Goal: Task Accomplishment & Management: Manage account settings

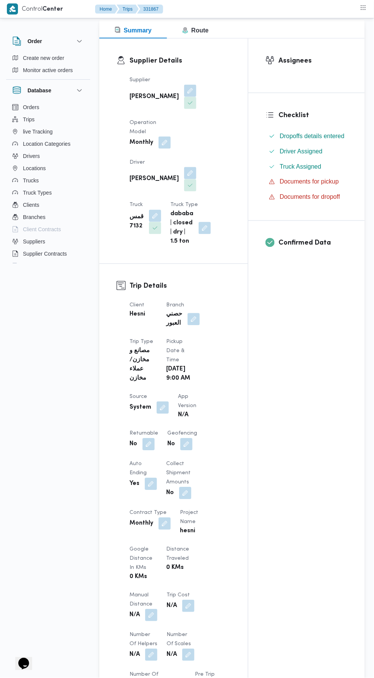
click at [11, 265] on div "Orders Trips live Tracking Location Categories Drivers Locations Trucks Truck T…" at bounding box center [48, 183] width 84 height 165
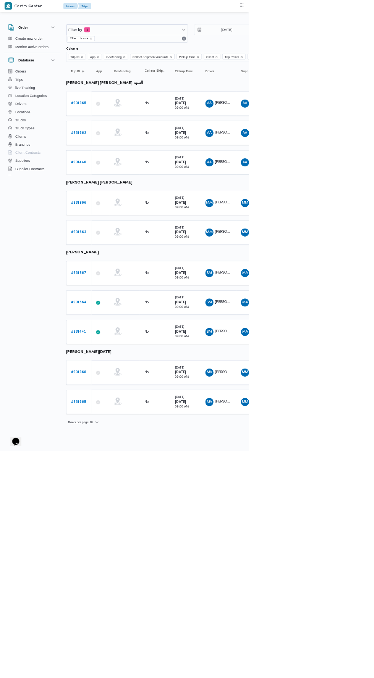
click at [122, 155] on b "# 331865" at bounding box center [118, 155] width 23 height 5
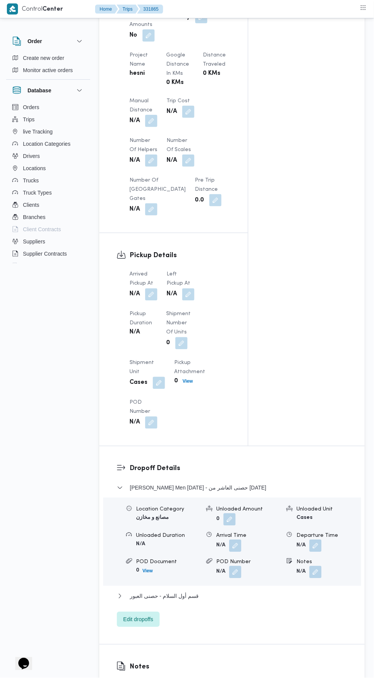
scroll to position [577, 0]
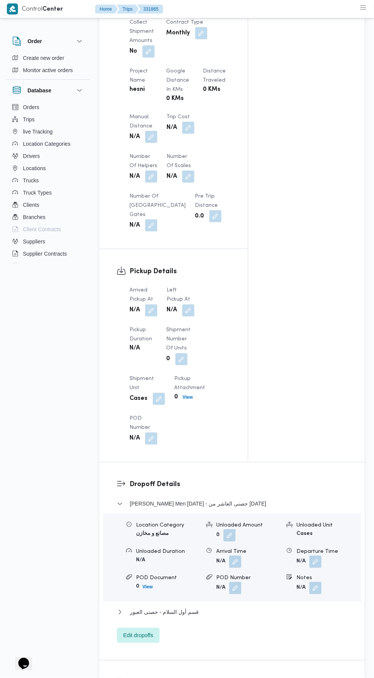
click at [156, 305] on button "button" at bounding box center [151, 311] width 12 height 12
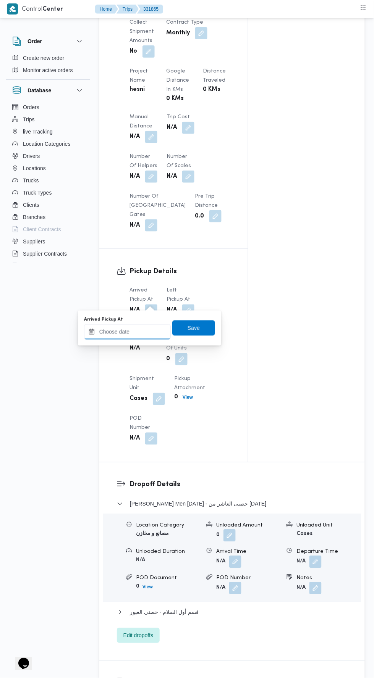
click at [149, 328] on input "Arrived Pickup At" at bounding box center [127, 331] width 87 height 15
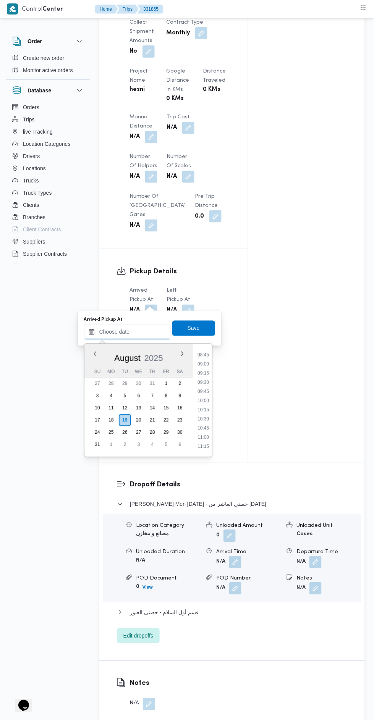
scroll to position [319, 0]
click at [208, 363] on li "09:00" at bounding box center [203, 365] width 18 height 8
type input "19/08/2025 09:00"
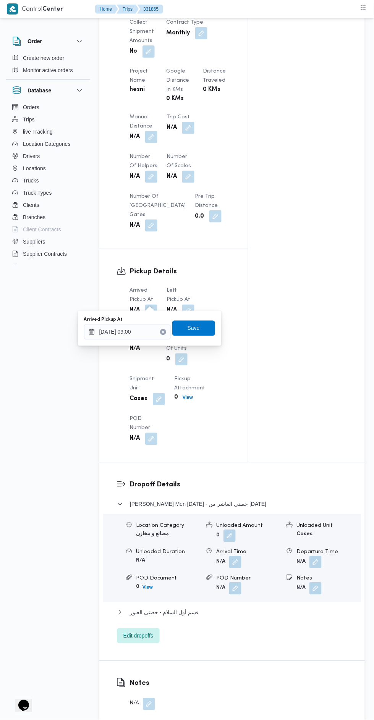
click at [164, 333] on icon "Clear input" at bounding box center [163, 332] width 2 height 2
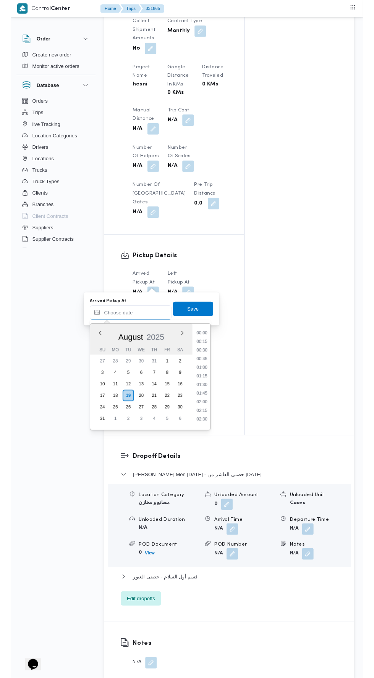
scroll to position [369, 0]
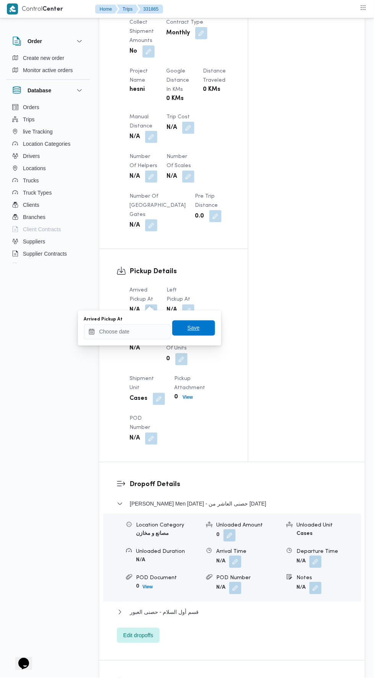
click at [212, 327] on span "Save" at bounding box center [193, 328] width 43 height 15
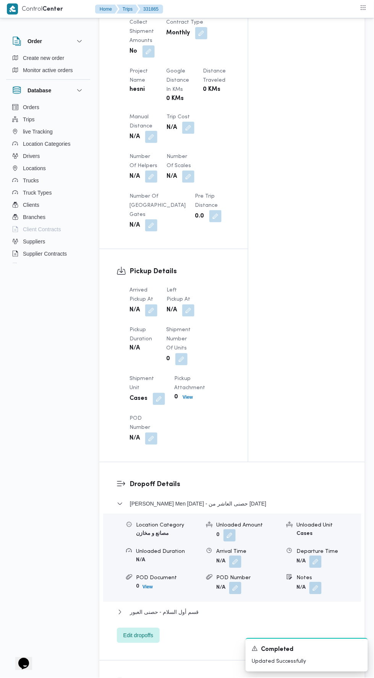
click at [194, 305] on button "button" at bounding box center [188, 311] width 12 height 12
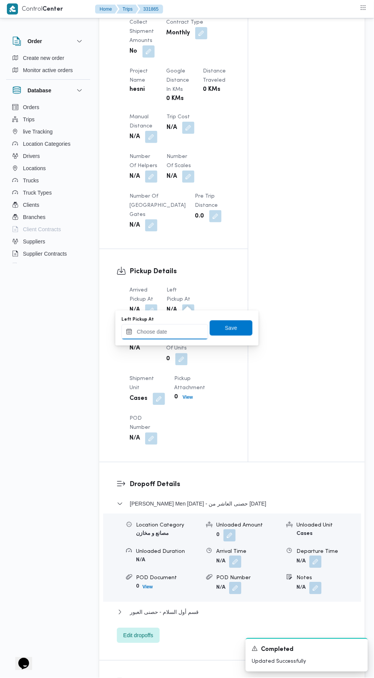
click at [196, 331] on input "Left Pickup At" at bounding box center [164, 331] width 87 height 15
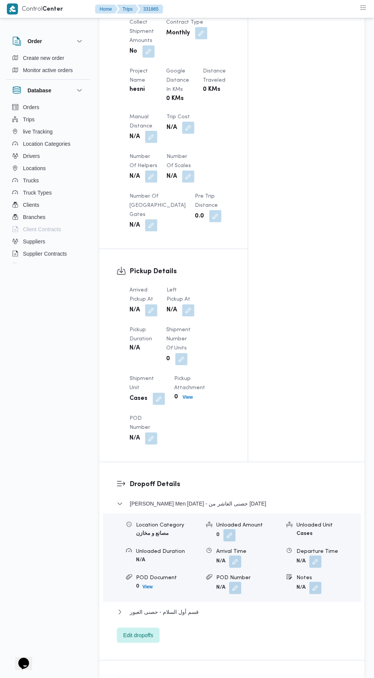
click at [262, 363] on div "Assignees Checklist Dropoffs details entered Driver Assigned Truck Assigned Doc…" at bounding box center [306, 17] width 116 height 890
click at [194, 305] on button "button" at bounding box center [188, 311] width 12 height 12
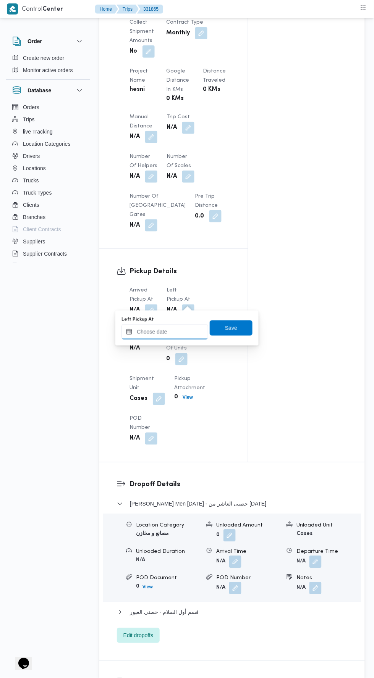
click at [176, 331] on input "Left Pickup At" at bounding box center [164, 331] width 87 height 15
click at [237, 312] on div "You are in a dialog. To close this dialog, hit escape. Left Pickup At Save" at bounding box center [186, 328] width 143 height 35
click at [233, 326] on span "Save" at bounding box center [231, 328] width 12 height 9
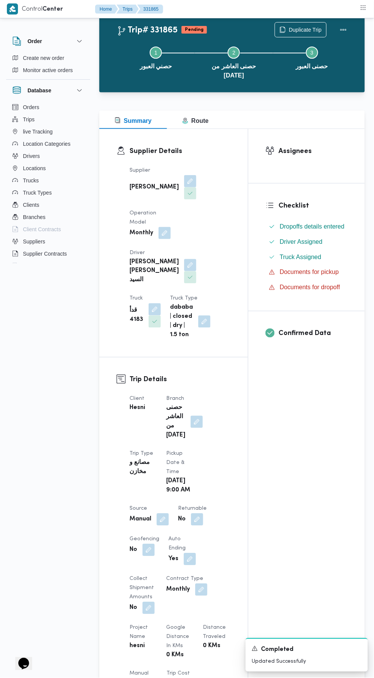
scroll to position [0, 0]
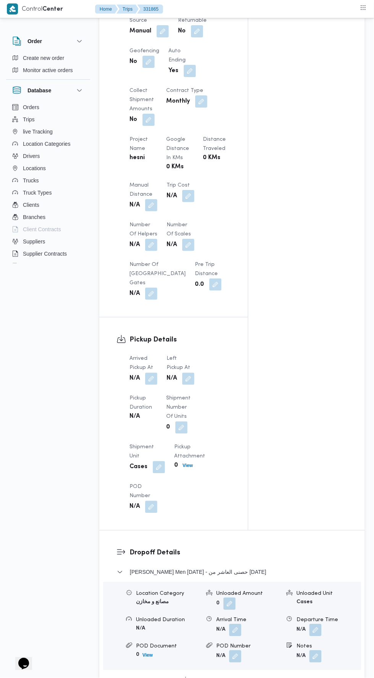
scroll to position [524, 0]
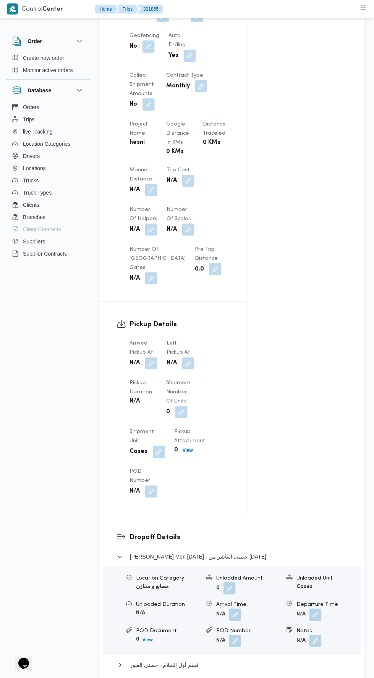
click at [174, 341] on dt "Left Pickup At" at bounding box center [180, 348] width 28 height 18
click at [152, 358] on button "button" at bounding box center [151, 364] width 12 height 12
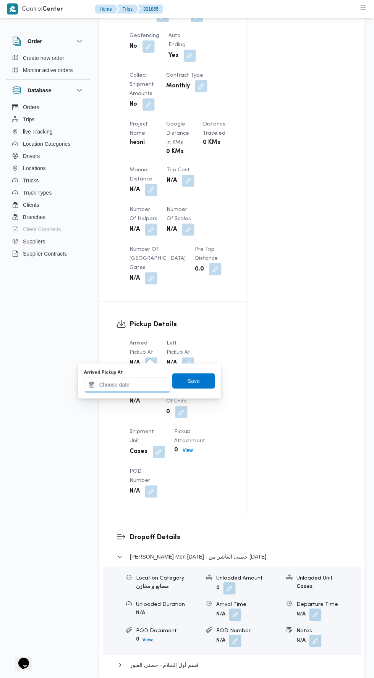
click at [158, 384] on input "Arrived Pickup At" at bounding box center [127, 385] width 87 height 15
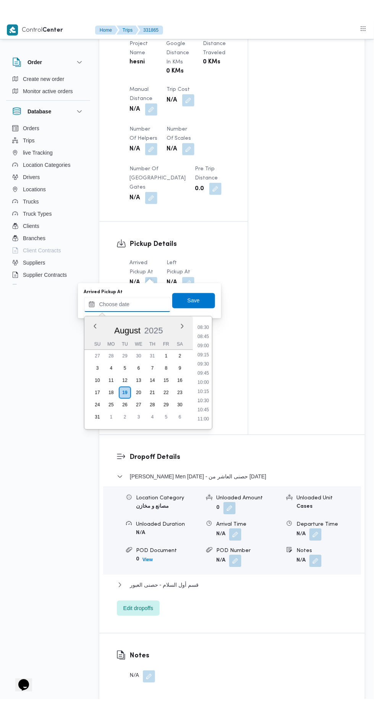
scroll to position [310, 0]
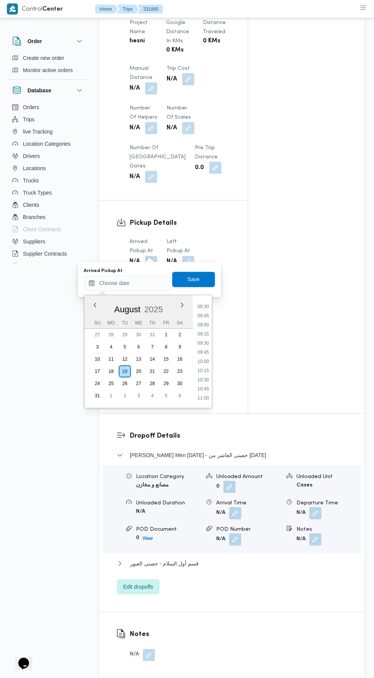
click at [205, 323] on li "09:00" at bounding box center [203, 325] width 18 height 8
type input "19/08/2025 09:00"
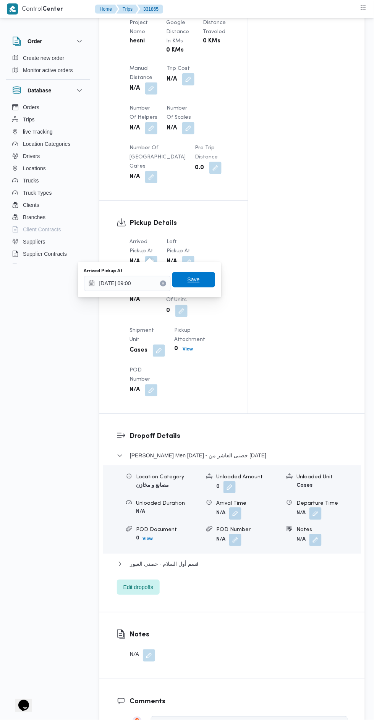
click at [213, 283] on span "Save" at bounding box center [193, 279] width 43 height 15
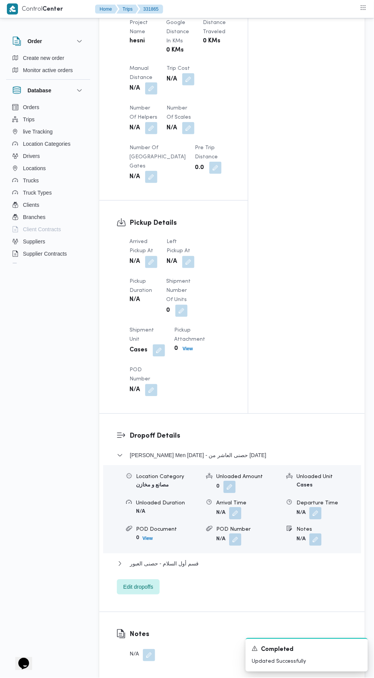
click at [192, 256] on button "button" at bounding box center [188, 262] width 12 height 12
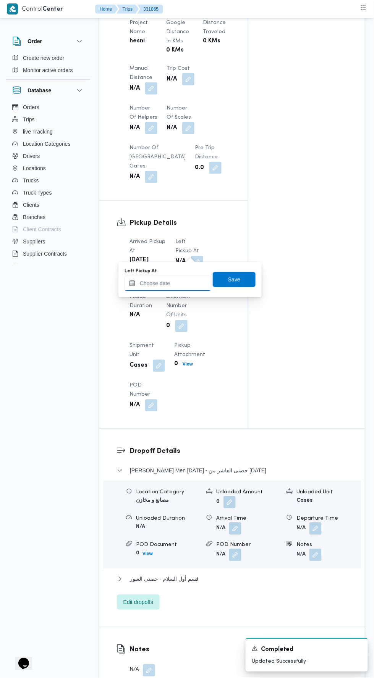
click at [194, 286] on input "Left Pickup At" at bounding box center [167, 283] width 87 height 15
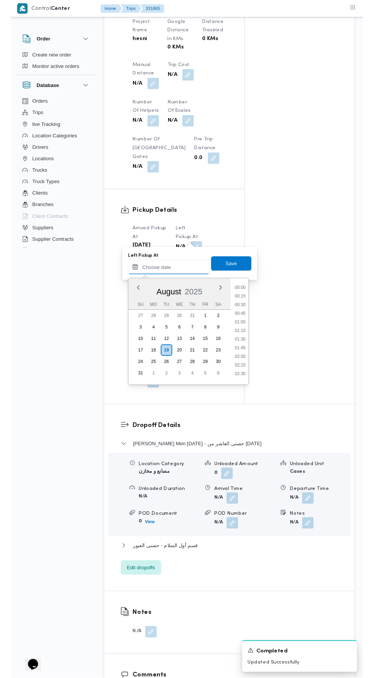
scroll to position [369, 0]
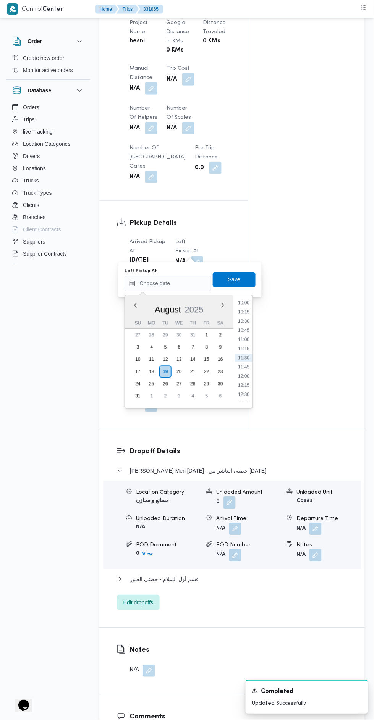
click at [246, 302] on li "10:00" at bounding box center [244, 303] width 18 height 8
type input "19/08/2025 10:00"
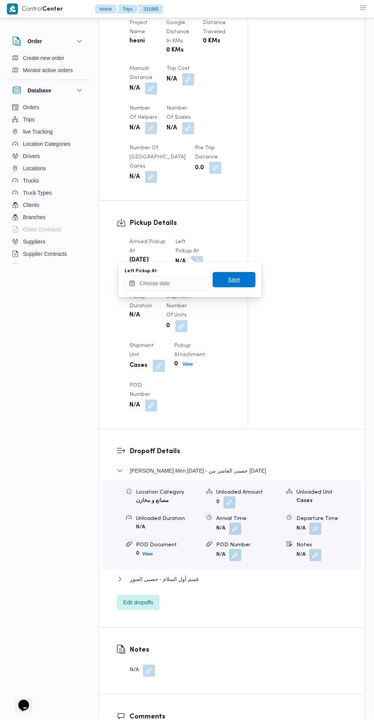
click at [238, 280] on span "Save" at bounding box center [234, 279] width 12 height 9
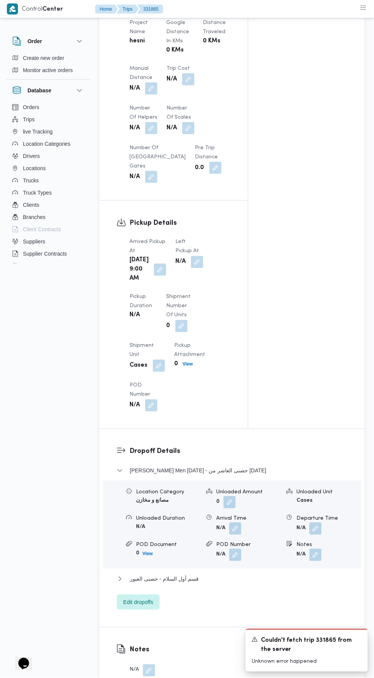
click at [193, 256] on button "button" at bounding box center [197, 262] width 12 height 12
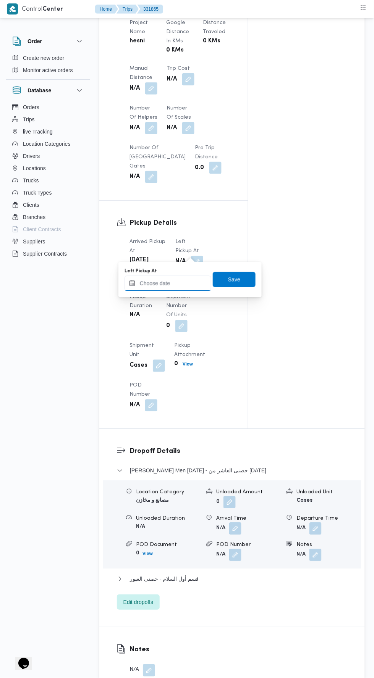
click at [190, 283] on input "Left Pickup At" at bounding box center [167, 283] width 87 height 15
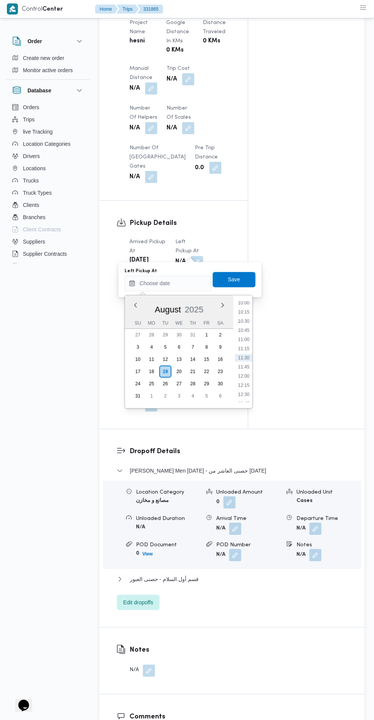
click at [243, 309] on li "10:15" at bounding box center [244, 312] width 18 height 8
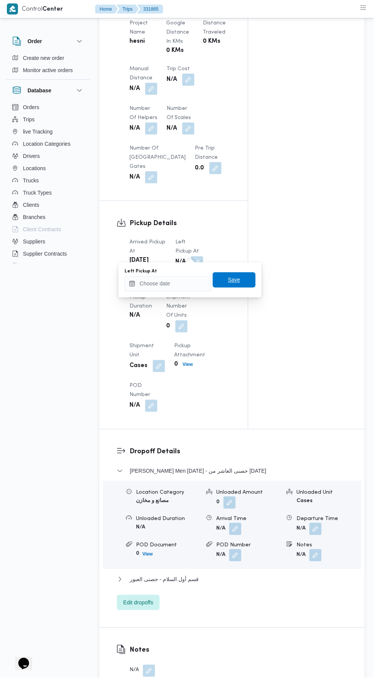
scroll to position [639, 0]
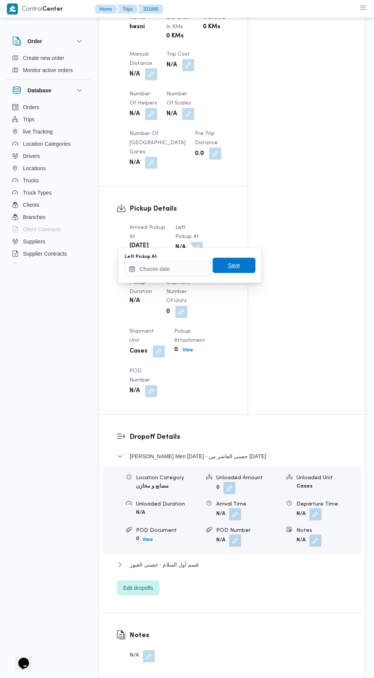
click at [252, 266] on span "Save" at bounding box center [234, 265] width 43 height 15
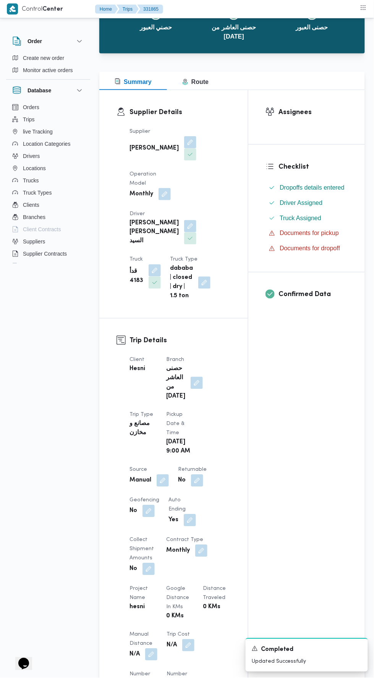
scroll to position [0, 0]
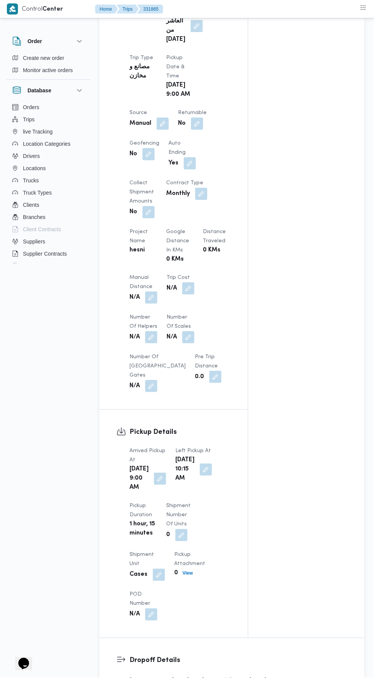
scroll to position [417, 0]
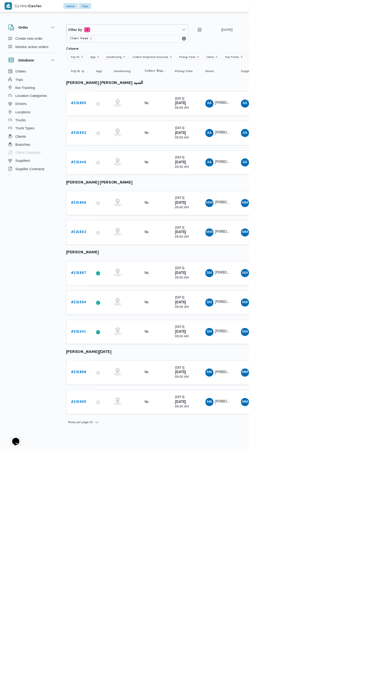
click at [127, 303] on b "# 331866" at bounding box center [118, 305] width 23 height 5
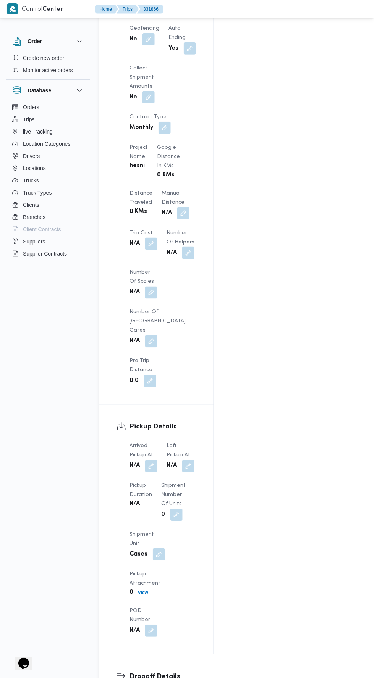
scroll to position [583, 0]
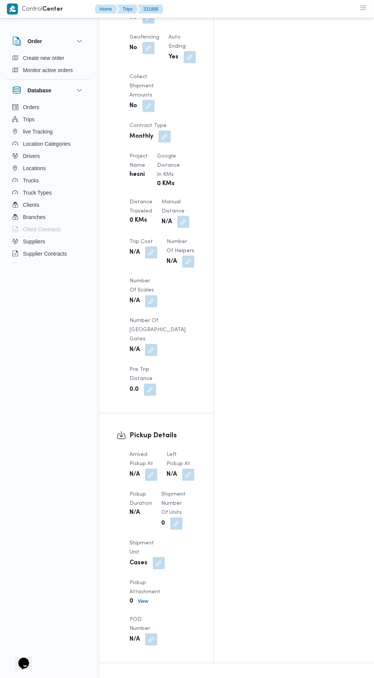
click at [152, 469] on button "button" at bounding box center [151, 475] width 12 height 12
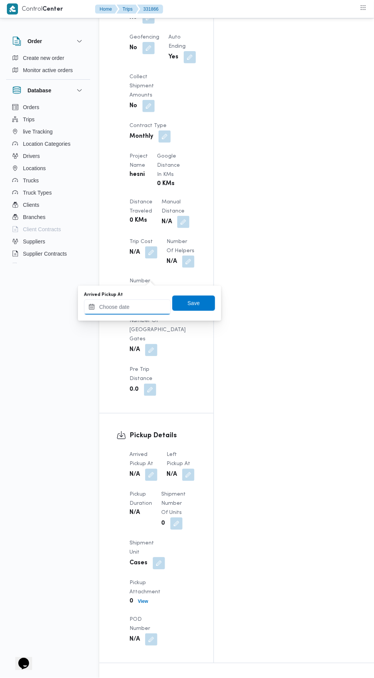
click at [153, 303] on input "Arrived Pickup At" at bounding box center [127, 307] width 87 height 15
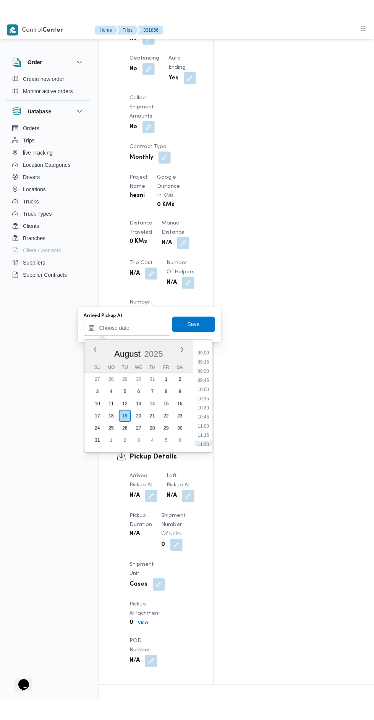
scroll to position [325, 0]
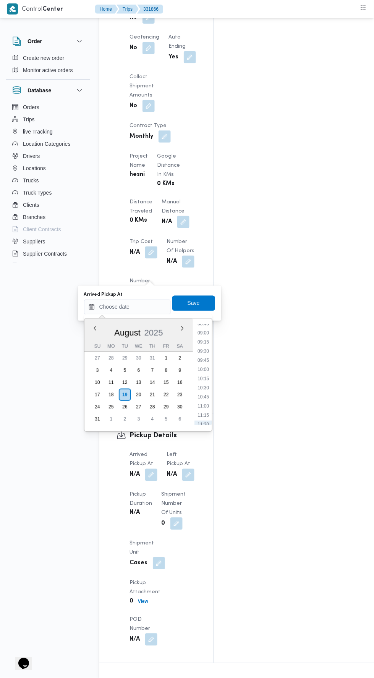
click at [208, 351] on li "09:30" at bounding box center [203, 352] width 18 height 8
type input "19/08/2025 09:30"
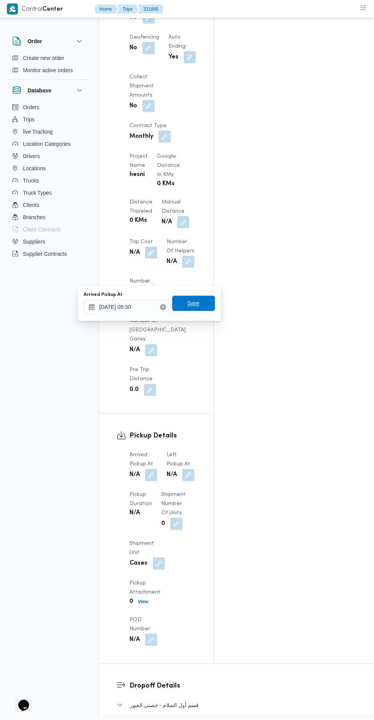
click at [213, 302] on span "Save" at bounding box center [193, 303] width 43 height 15
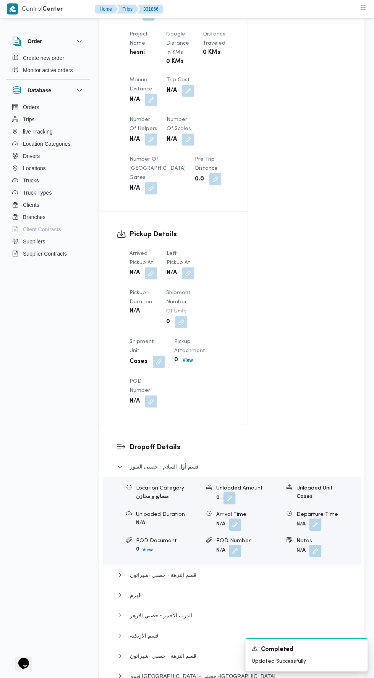
click at [192, 276] on button "button" at bounding box center [188, 274] width 12 height 12
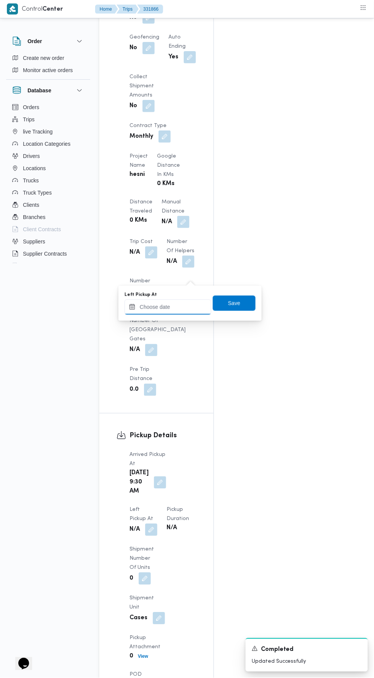
click at [198, 308] on input "Left Pickup At" at bounding box center [167, 307] width 87 height 15
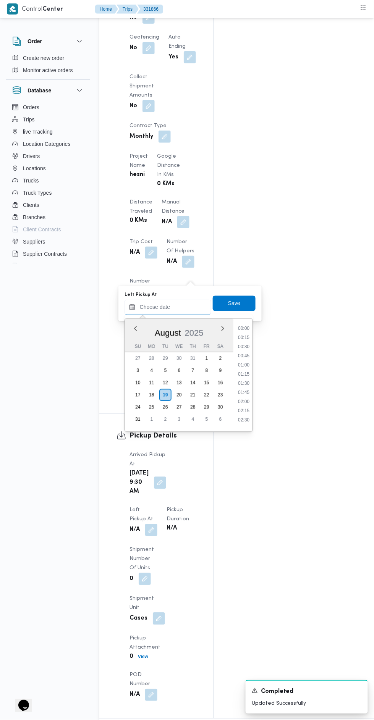
scroll to position [369, 0]
click at [244, 362] on li "11:00" at bounding box center [244, 363] width 18 height 8
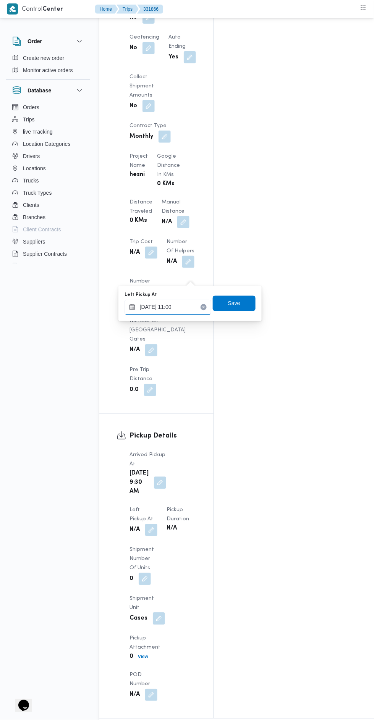
click at [199, 309] on input "19/08/2025 11:00" at bounding box center [167, 307] width 87 height 15
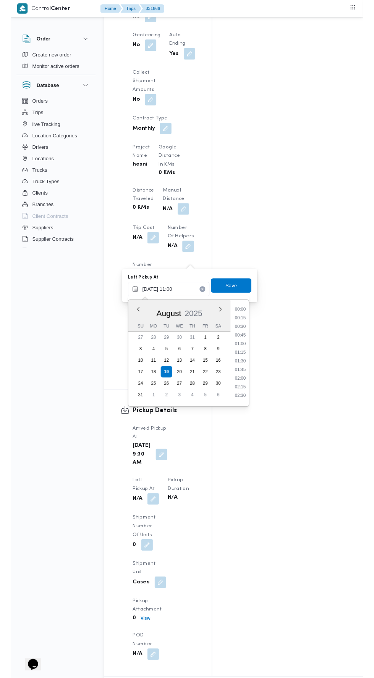
scroll to position [350, 0]
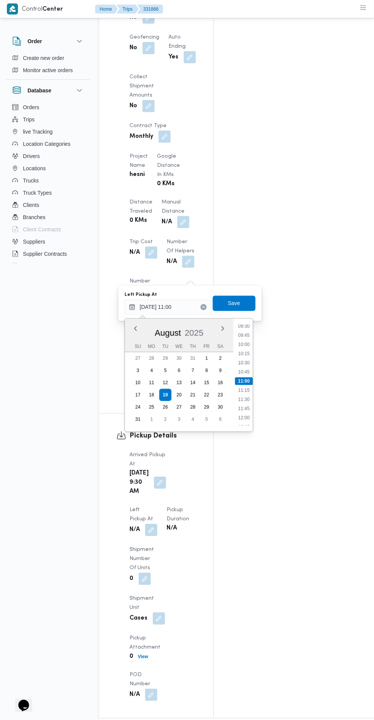
click at [249, 371] on li "10:45" at bounding box center [244, 372] width 18 height 8
type input "19/08/2025 10:45"
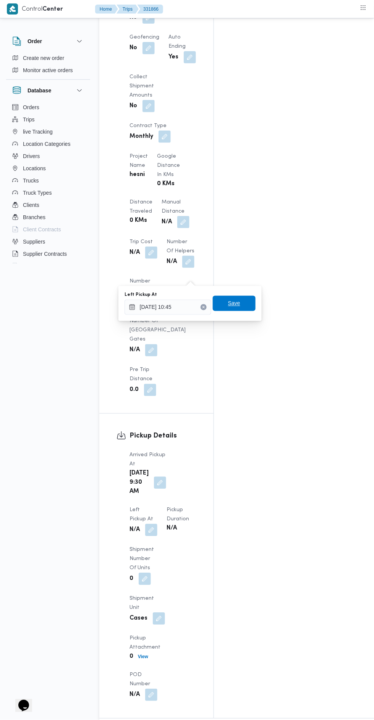
click at [254, 304] on span "Save" at bounding box center [234, 303] width 43 height 15
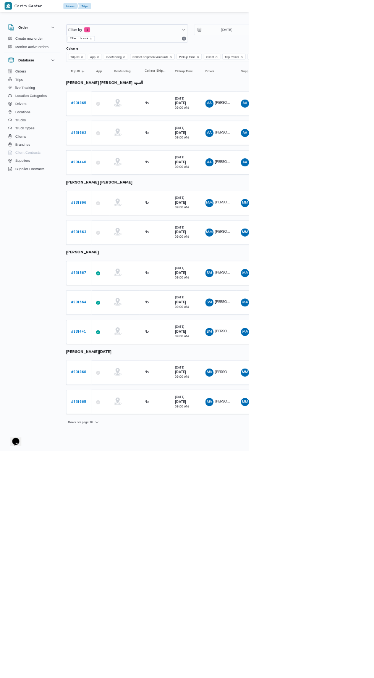
click at [148, 556] on span at bounding box center [147, 560] width 6 height 9
click at [147, 544] on div at bounding box center [147, 544] width 6 height 6
click at [123, 558] on b "# 331868" at bounding box center [118, 560] width 23 height 5
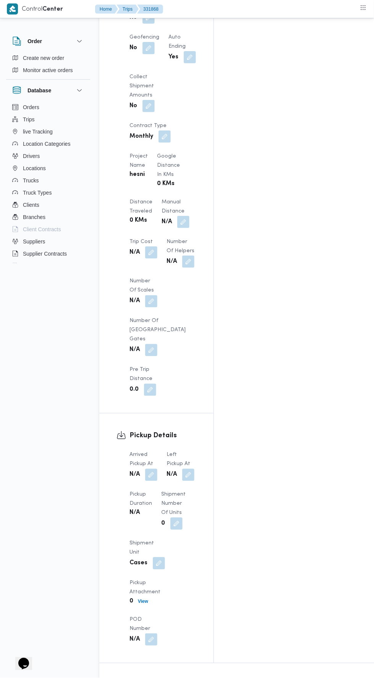
scroll to position [511, 0]
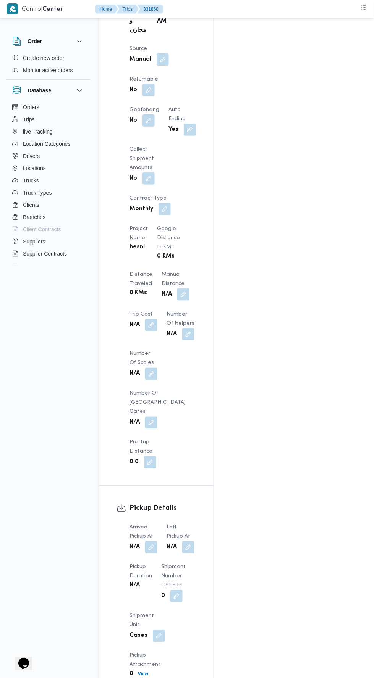
click at [157, 542] on button "button" at bounding box center [151, 548] width 12 height 12
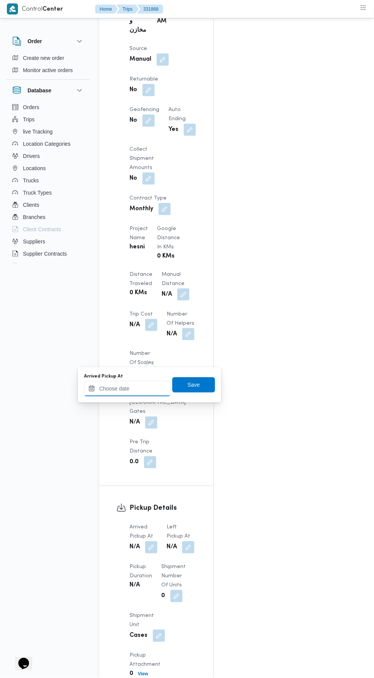
click at [145, 389] on input "Arrived Pickup At" at bounding box center [127, 388] width 87 height 15
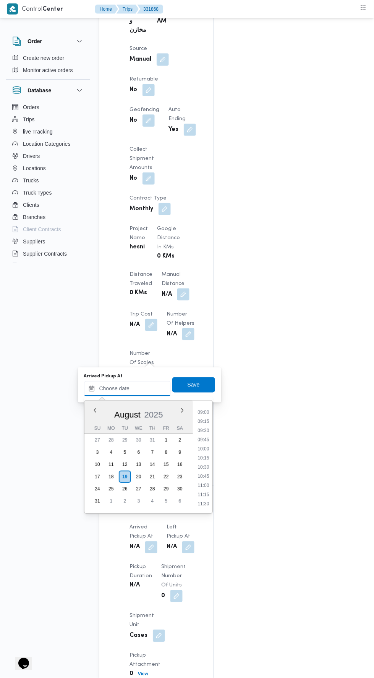
scroll to position [328, 0]
click at [203, 403] on div "Time 00:00 00:15 00:30 00:45 01:00 01:15 01:30 01:45 02:00 02:15 02:30 02:45 03…" at bounding box center [202, 457] width 19 height 113
click at [209, 412] on li "09:00" at bounding box center [203, 413] width 18 height 8
type input "19/08/2025 09:00"
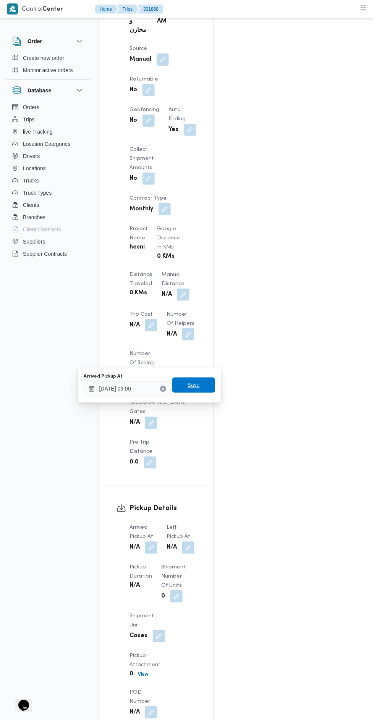
click at [204, 386] on span "Save" at bounding box center [193, 385] width 43 height 15
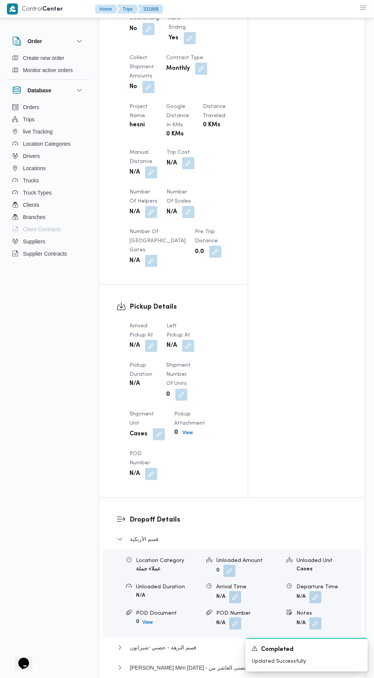
click at [191, 352] on button "button" at bounding box center [188, 346] width 12 height 12
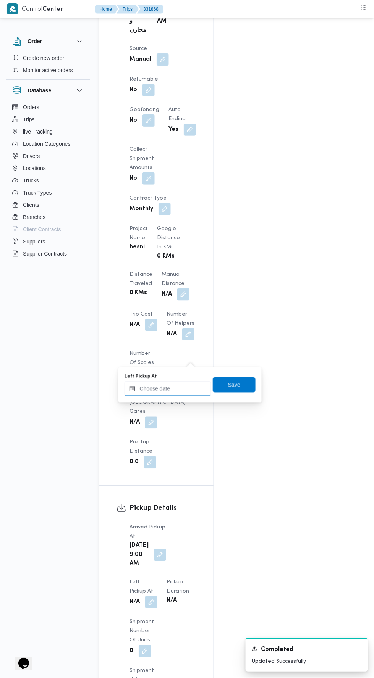
click at [182, 388] on input "Left Pickup At" at bounding box center [167, 388] width 87 height 15
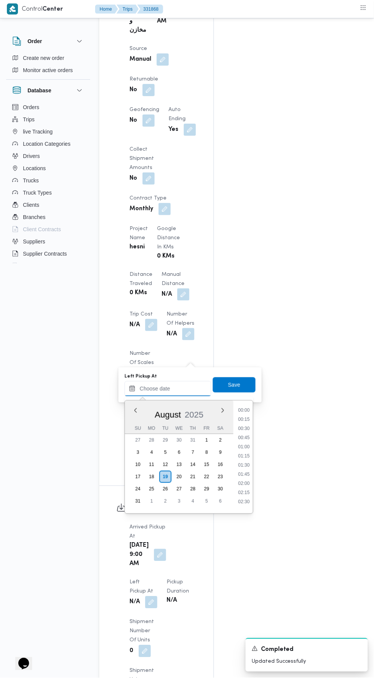
scroll to position [378, 0]
click at [242, 415] on li "10:30" at bounding box center [244, 418] width 18 height 8
type input "19/08/2025 10:30"
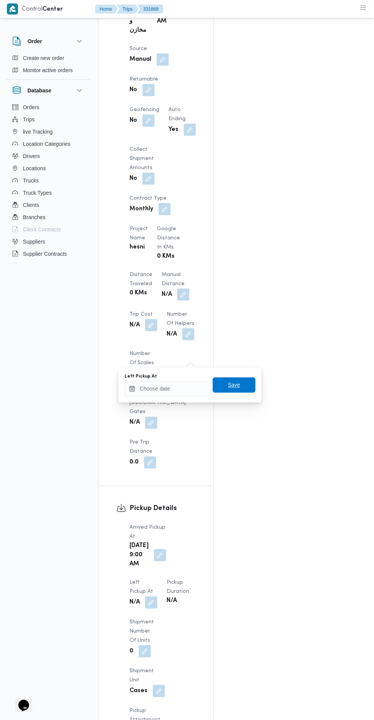
click at [243, 387] on span "Save" at bounding box center [234, 385] width 43 height 15
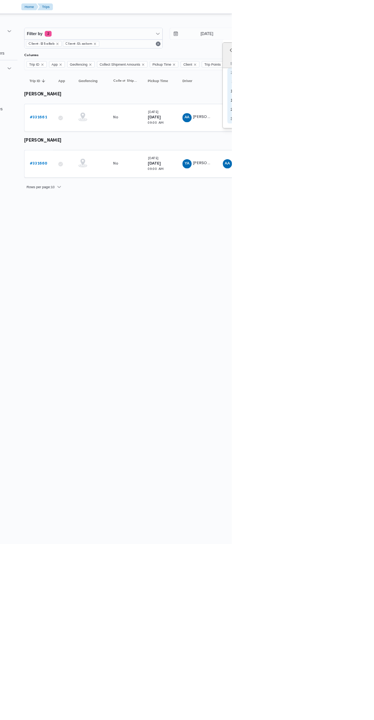
type input "19/8/2025"
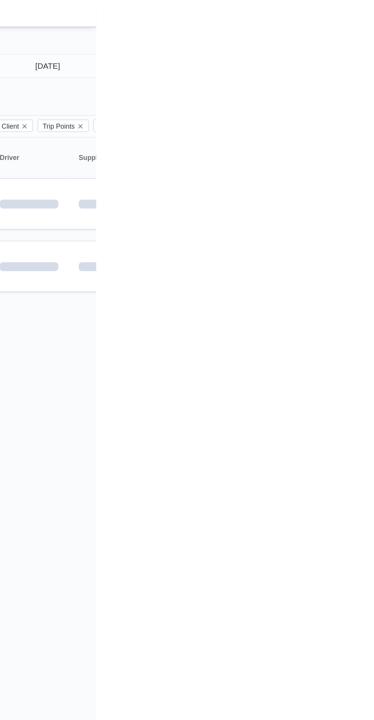
click at [373, 233] on html "Control Center Home Trips English عربي Dark mode Logout Order Create new order …" at bounding box center [187, 360] width 374 height 720
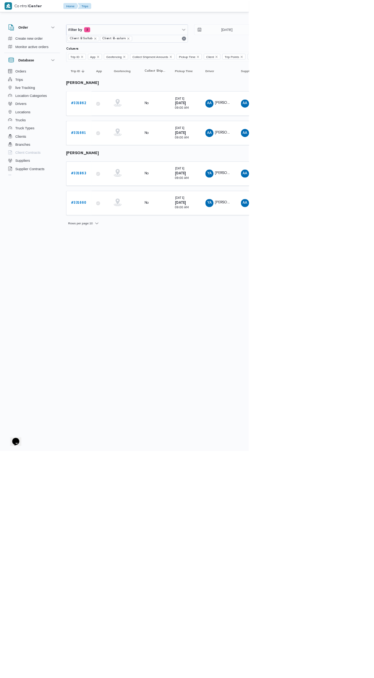
click at [126, 259] on b "# 331863" at bounding box center [118, 260] width 23 height 5
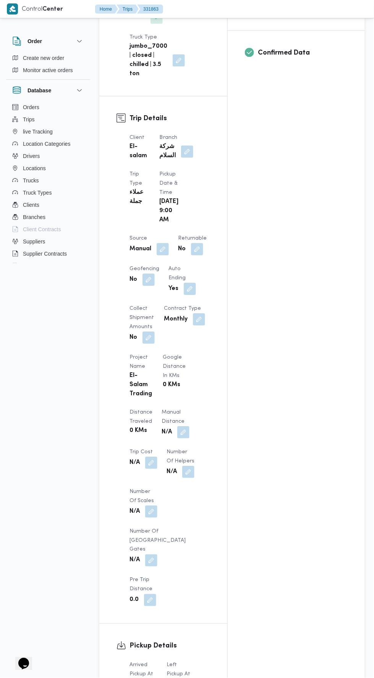
scroll to position [294, 0]
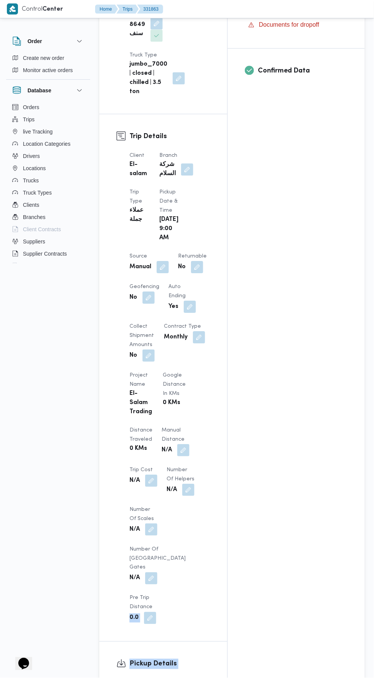
click at [277, 531] on div "Assignees • Superadmin mostafa.elrouby@illa.com.eg Checklist Dropoffs details e…" at bounding box center [296, 350] width 137 height 1009
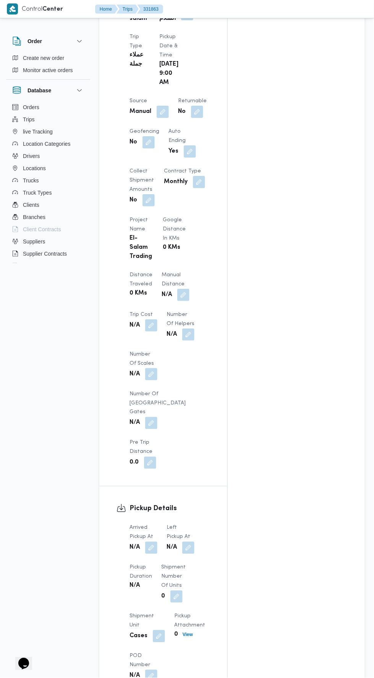
scroll to position [443, 0]
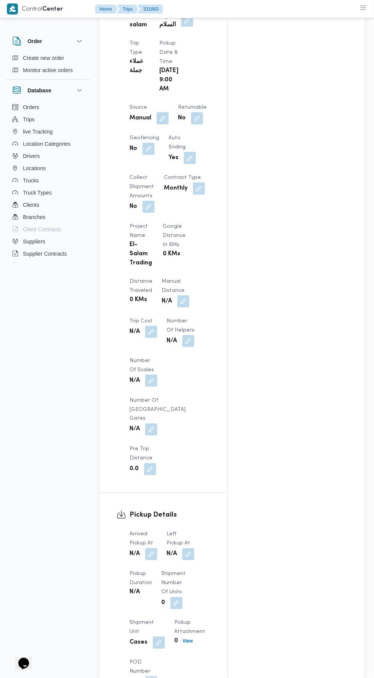
click at [186, 549] on button "button" at bounding box center [188, 555] width 12 height 12
click at [172, 550] on b "N/A" at bounding box center [171, 554] width 10 height 9
click at [157, 549] on button "button" at bounding box center [151, 555] width 12 height 12
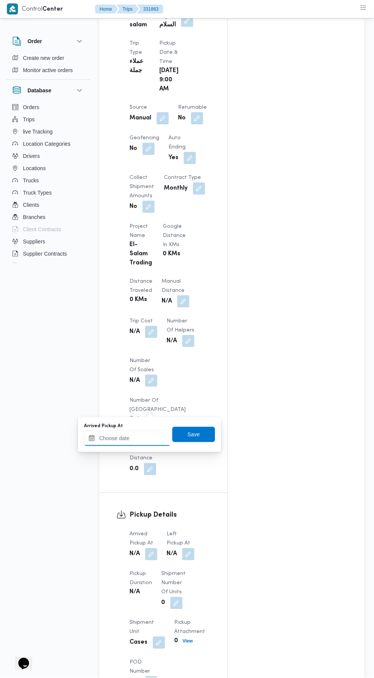
click at [165, 435] on input "Arrived Pickup At" at bounding box center [127, 438] width 87 height 15
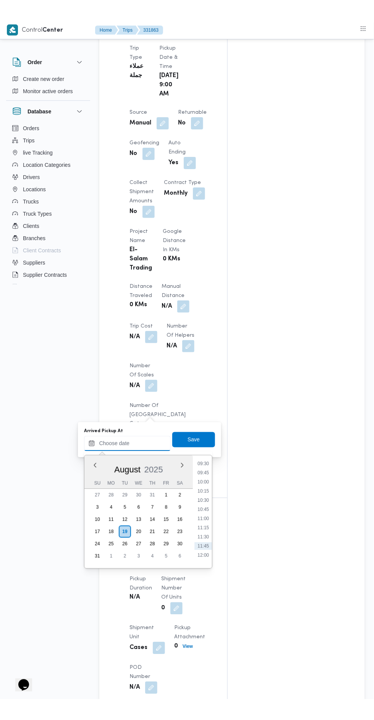
scroll to position [346, 0]
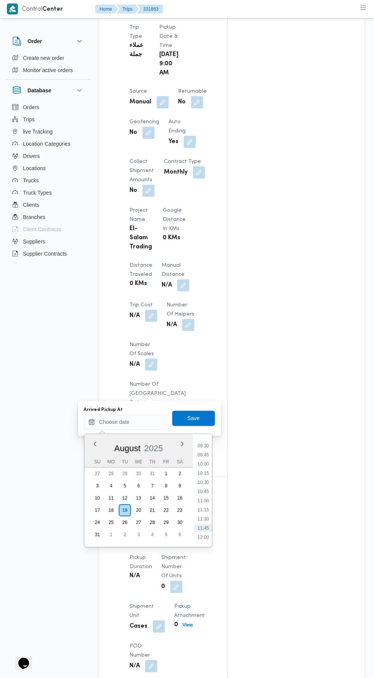
click at [208, 444] on li "09:30" at bounding box center [203, 446] width 18 height 8
type input "19/08/2025 09:30"
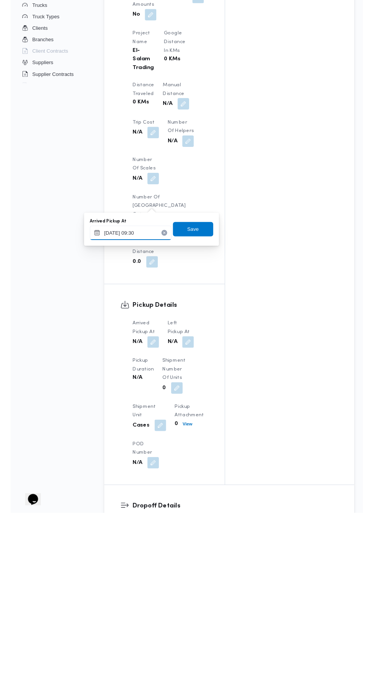
scroll to position [459, 0]
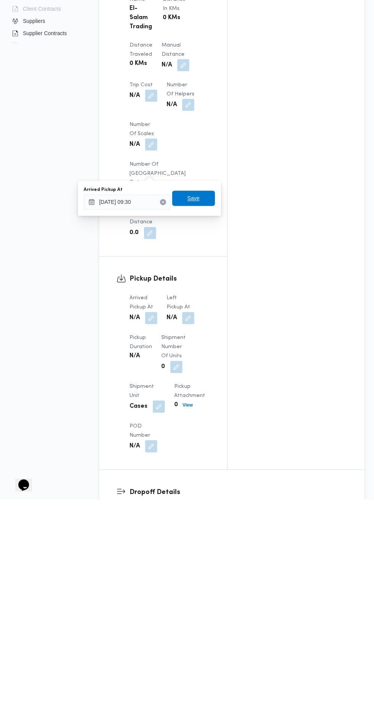
click at [214, 421] on span "Save" at bounding box center [193, 418] width 43 height 15
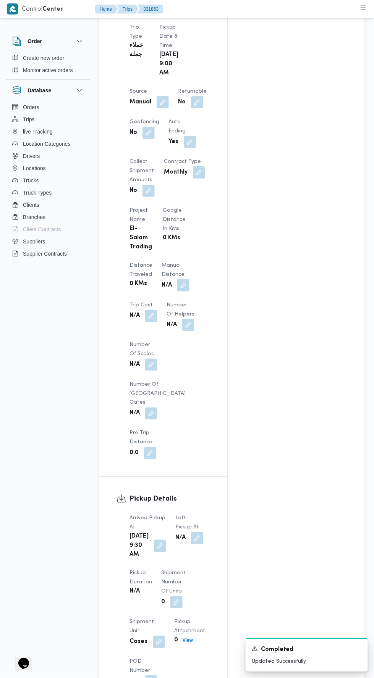
click at [195, 533] on button "button" at bounding box center [197, 539] width 12 height 12
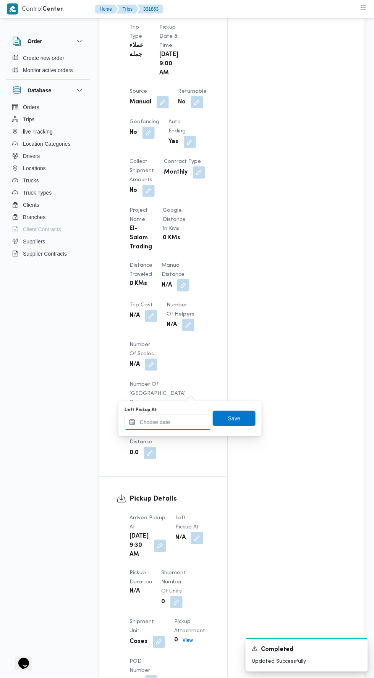
click at [188, 421] on input "Left Pickup At" at bounding box center [167, 422] width 87 height 15
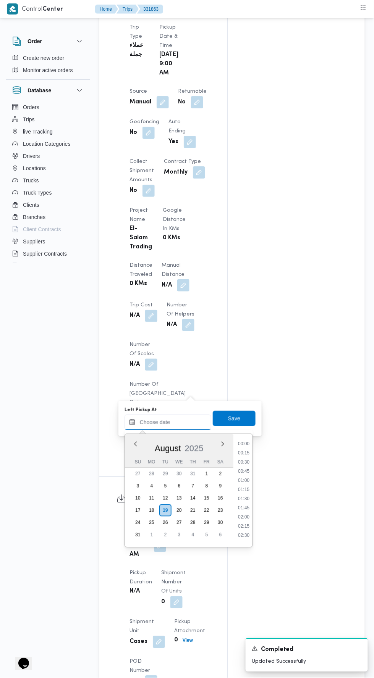
scroll to position [378, 0]
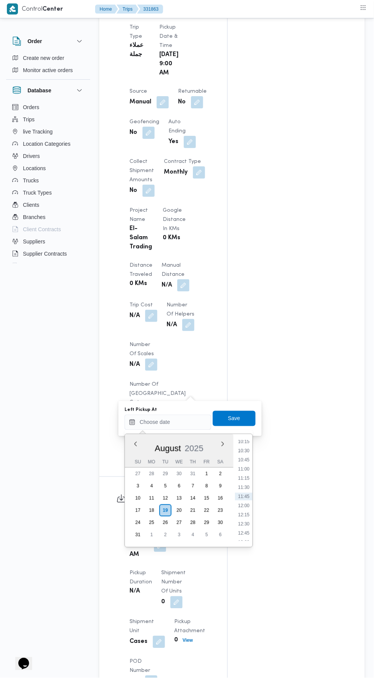
click at [247, 453] on li "10:30" at bounding box center [244, 451] width 18 height 8
type input "19/08/2025 10:30"
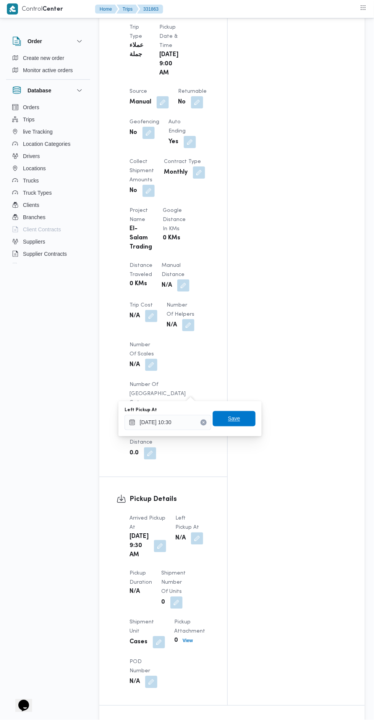
click at [241, 418] on span "Save" at bounding box center [234, 418] width 43 height 15
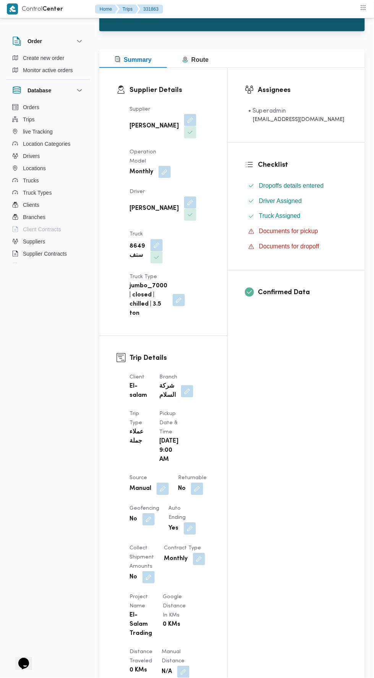
scroll to position [71, 0]
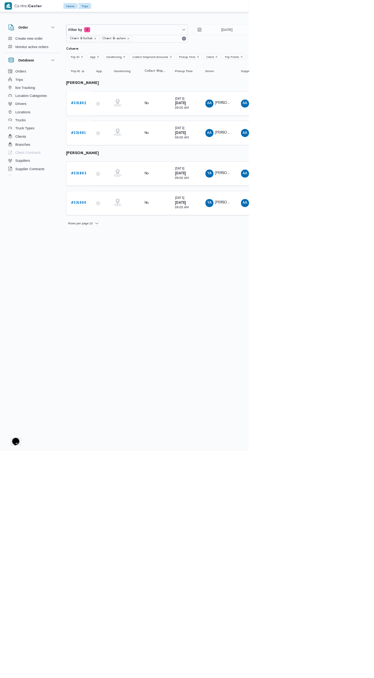
click at [128, 155] on b "# 331862" at bounding box center [118, 155] width 23 height 5
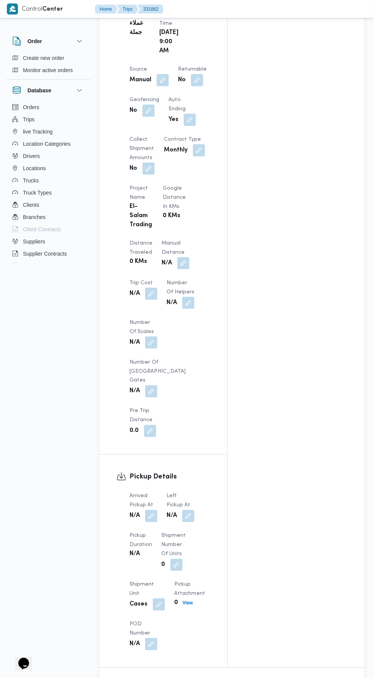
scroll to position [481, 0]
click at [153, 510] on button "button" at bounding box center [151, 516] width 12 height 12
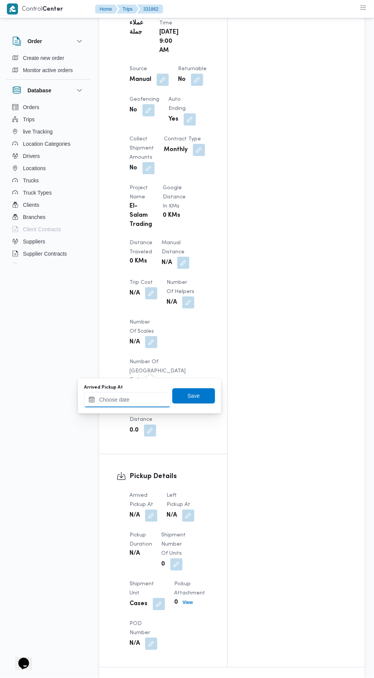
click at [144, 398] on input "Arrived Pickup At" at bounding box center [127, 399] width 87 height 15
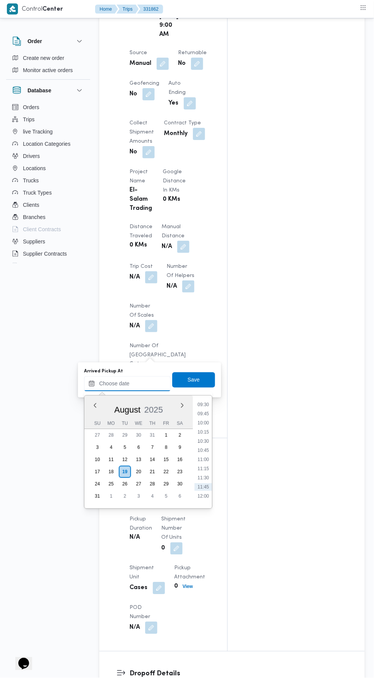
scroll to position [346, 0]
click at [205, 407] on li "09:30" at bounding box center [203, 408] width 18 height 8
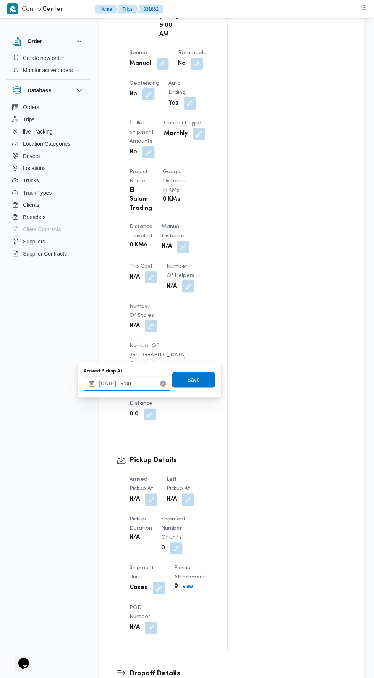
click at [157, 384] on input "19/08/2025 09:30" at bounding box center [127, 383] width 87 height 15
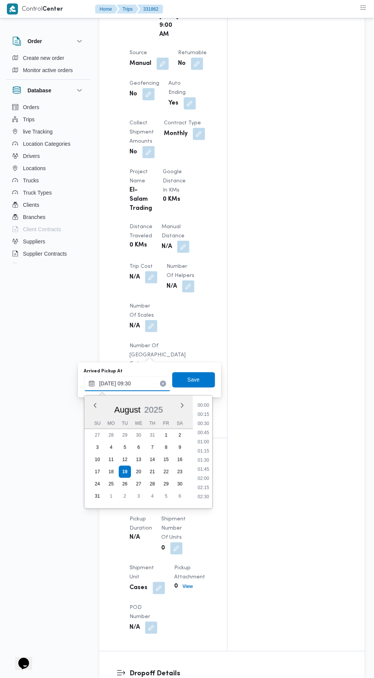
scroll to position [295, 0]
click at [205, 465] on li "09:45" at bounding box center [203, 468] width 18 height 8
type input "19/08/2025 09:45"
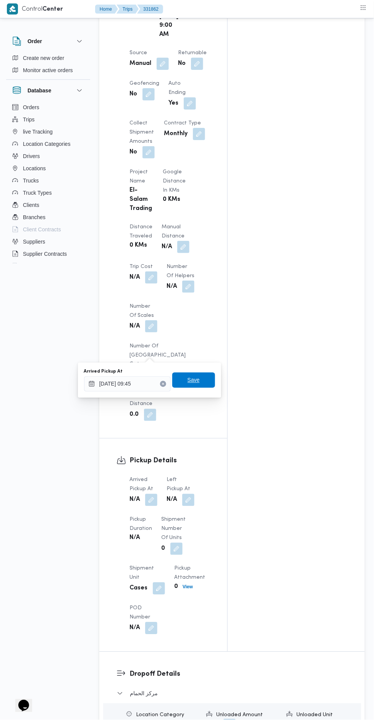
click at [201, 381] on span "Save" at bounding box center [193, 380] width 43 height 15
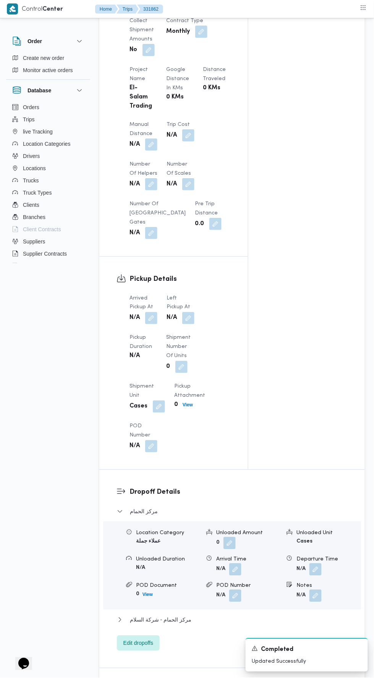
scroll to position [567, 0]
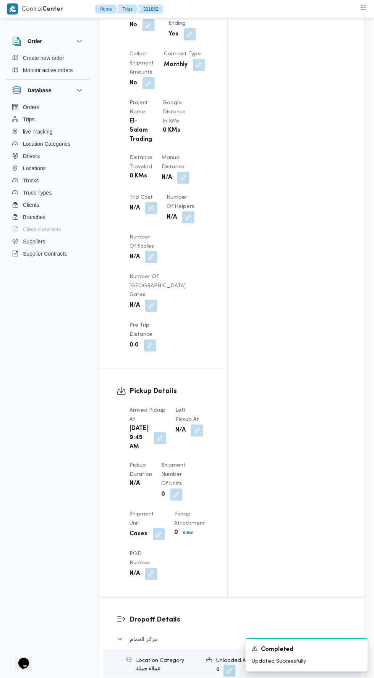
click at [197, 425] on button "button" at bounding box center [197, 431] width 12 height 12
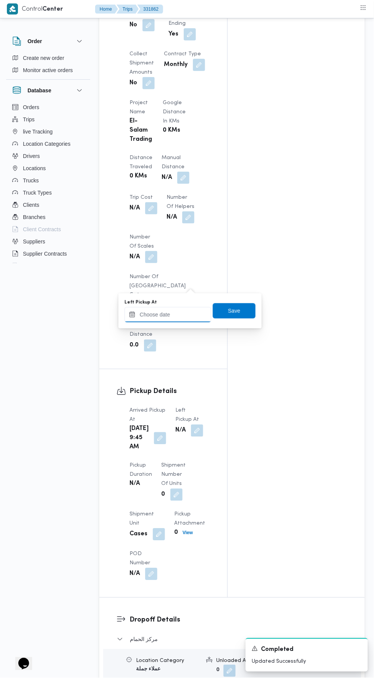
click at [185, 317] on input "Left Pickup At" at bounding box center [167, 314] width 87 height 15
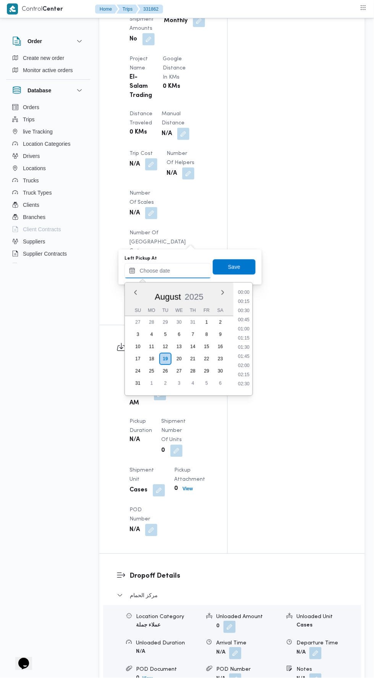
scroll to position [615, 0]
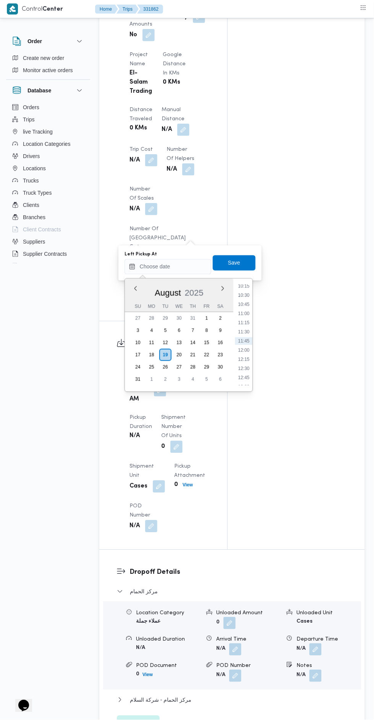
click at [244, 295] on li "10:30" at bounding box center [244, 296] width 18 height 8
type input "19/08/2025 10:30"
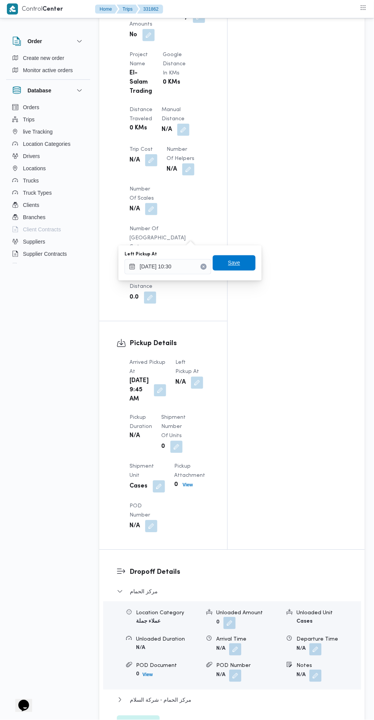
click at [250, 267] on span "Save" at bounding box center [234, 262] width 43 height 15
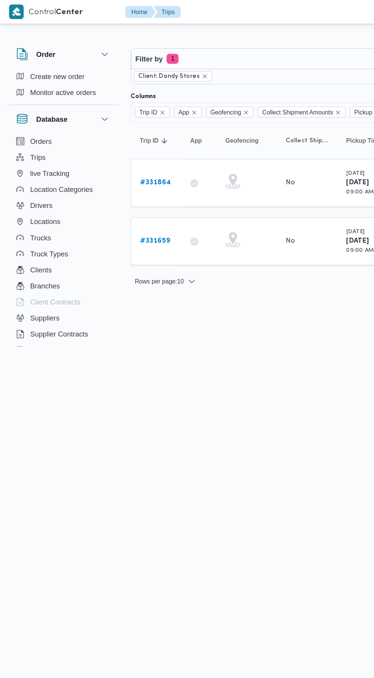
click at [128, 138] on b "# 331864" at bounding box center [118, 138] width 23 height 5
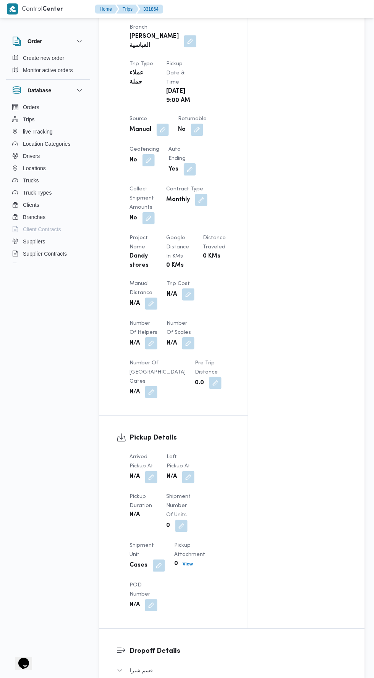
scroll to position [433, 0]
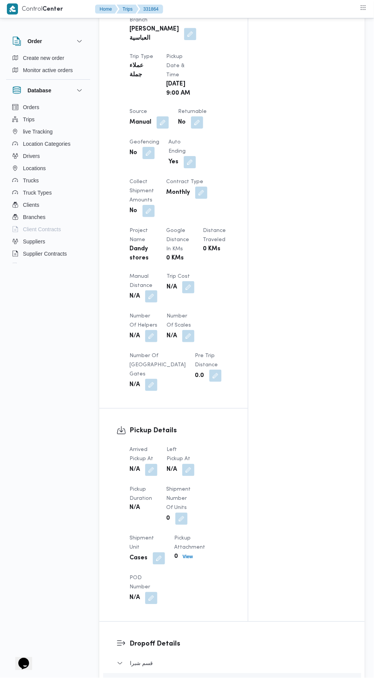
click at [156, 464] on button "button" at bounding box center [151, 470] width 12 height 12
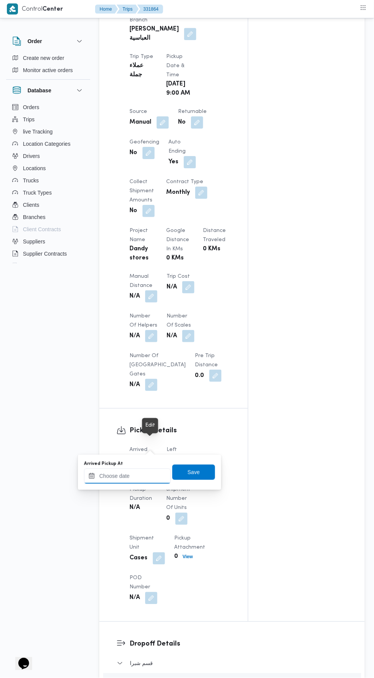
click at [158, 476] on input "Arrived Pickup At" at bounding box center [127, 476] width 87 height 15
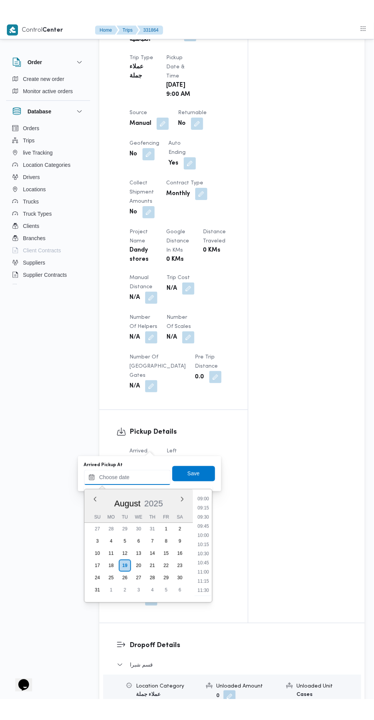
scroll to position [329, 0]
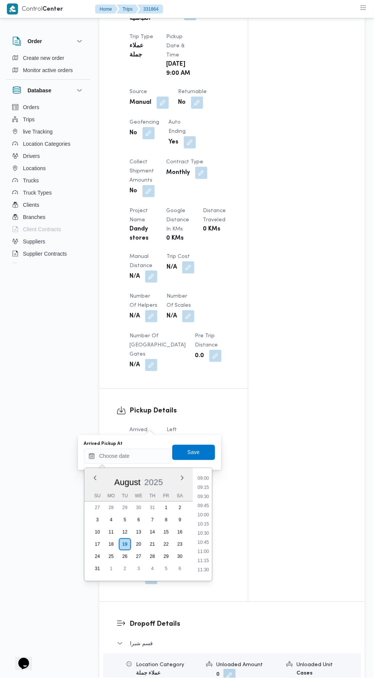
click at [208, 486] on li "09:15" at bounding box center [203, 488] width 18 height 8
type input "19/08/2025 09:15"
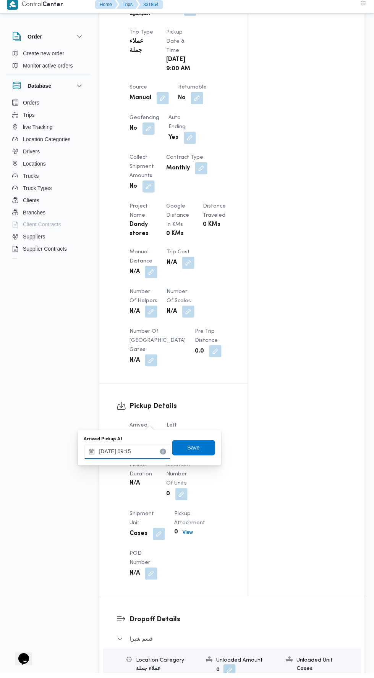
scroll to position [452, 0]
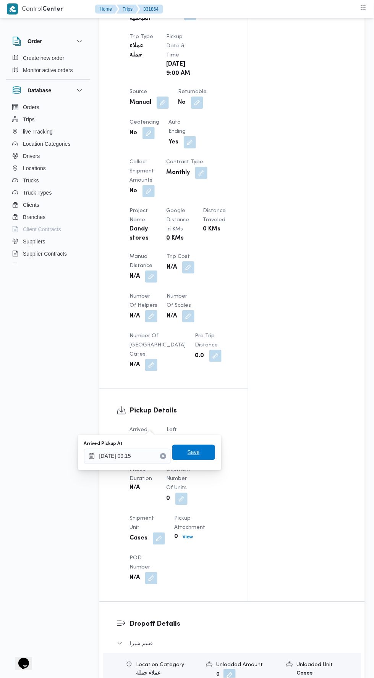
click at [207, 449] on span "Save" at bounding box center [193, 452] width 43 height 15
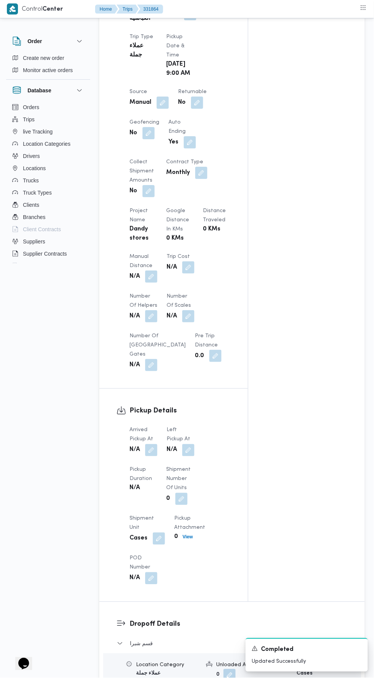
click at [191, 444] on button "button" at bounding box center [188, 450] width 12 height 12
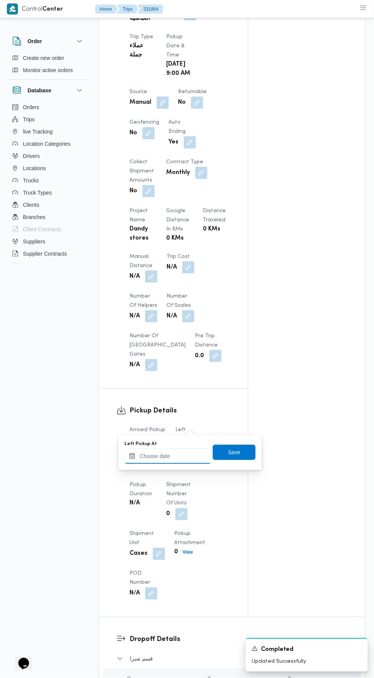
click at [176, 455] on input "Left Pickup At" at bounding box center [167, 456] width 87 height 15
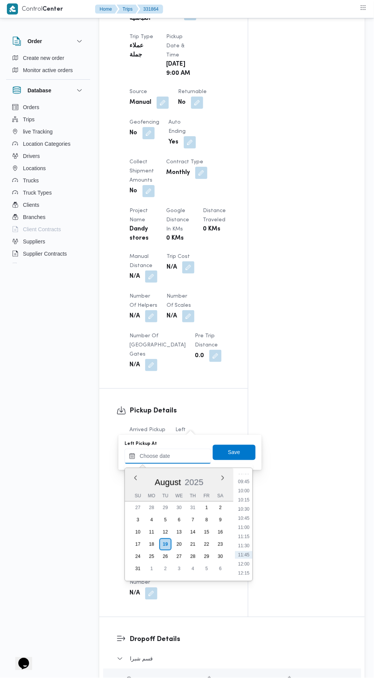
scroll to position [354, 0]
click at [245, 491] on li "10:00" at bounding box center [244, 492] width 18 height 8
type input "19/08/2025 10:00"
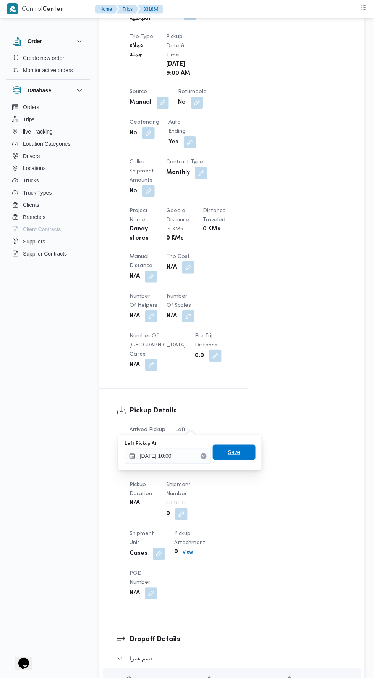
click at [241, 457] on span "Save" at bounding box center [234, 452] width 43 height 15
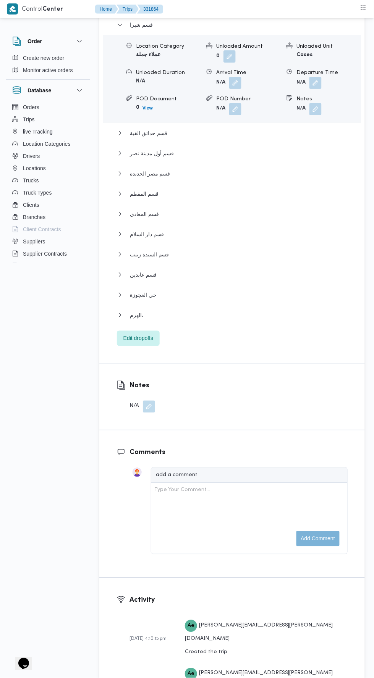
scroll to position [1091, 0]
